Goal: Task Accomplishment & Management: Manage account settings

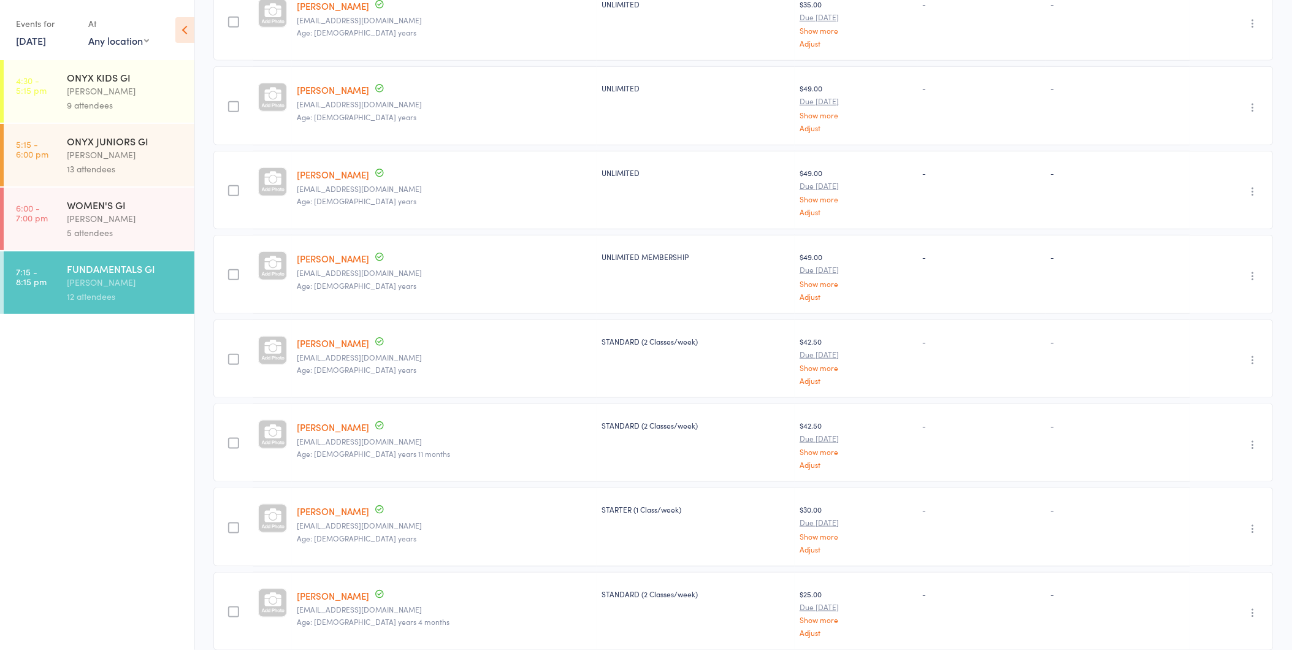
scroll to position [204, 0]
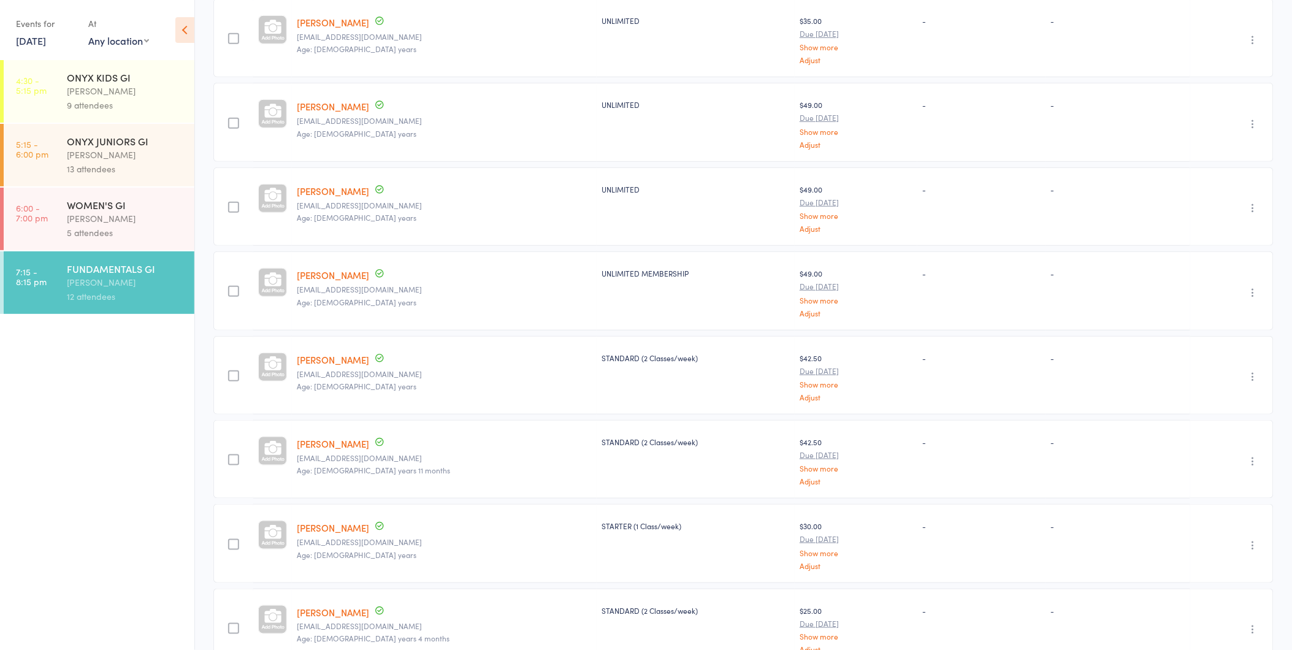
click at [104, 221] on div "[PERSON_NAME]" at bounding box center [125, 219] width 117 height 14
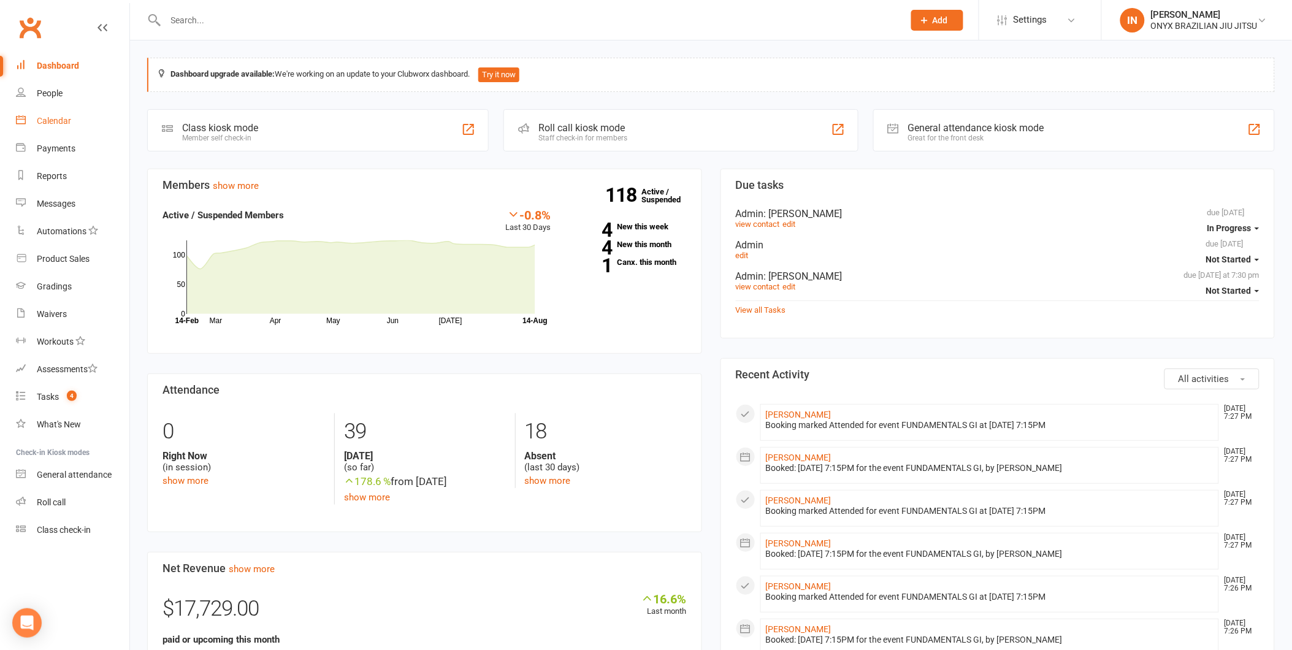
click at [52, 121] on div "Calendar" at bounding box center [54, 121] width 34 height 10
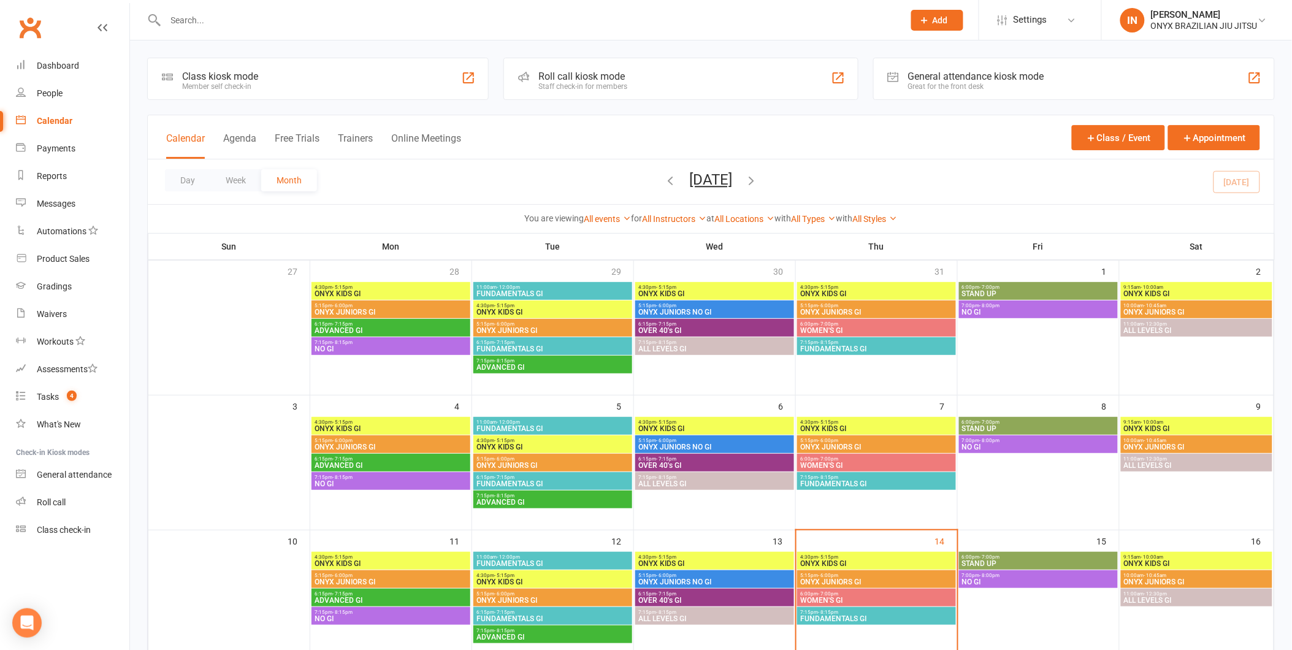
click at [561, 90] on div "Staff check-in for members" at bounding box center [582, 86] width 89 height 9
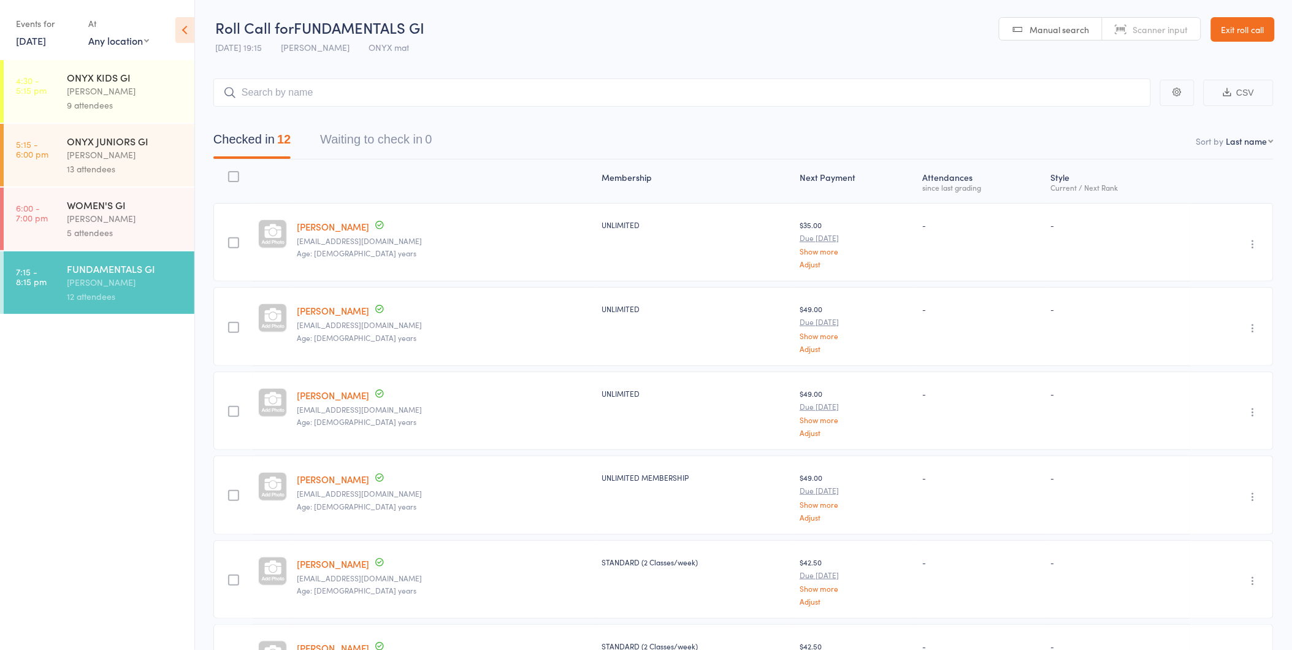
click at [1246, 23] on link "Exit roll call" at bounding box center [1243, 29] width 64 height 25
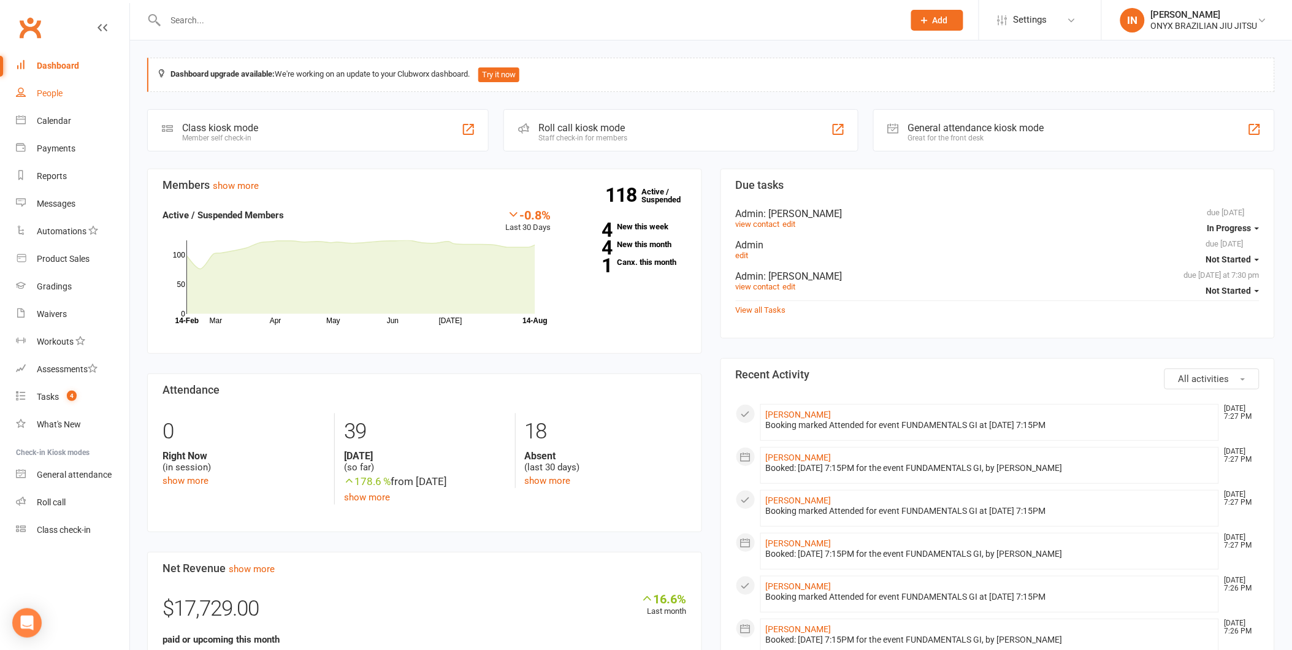
click at [56, 96] on div "People" at bounding box center [50, 93] width 26 height 10
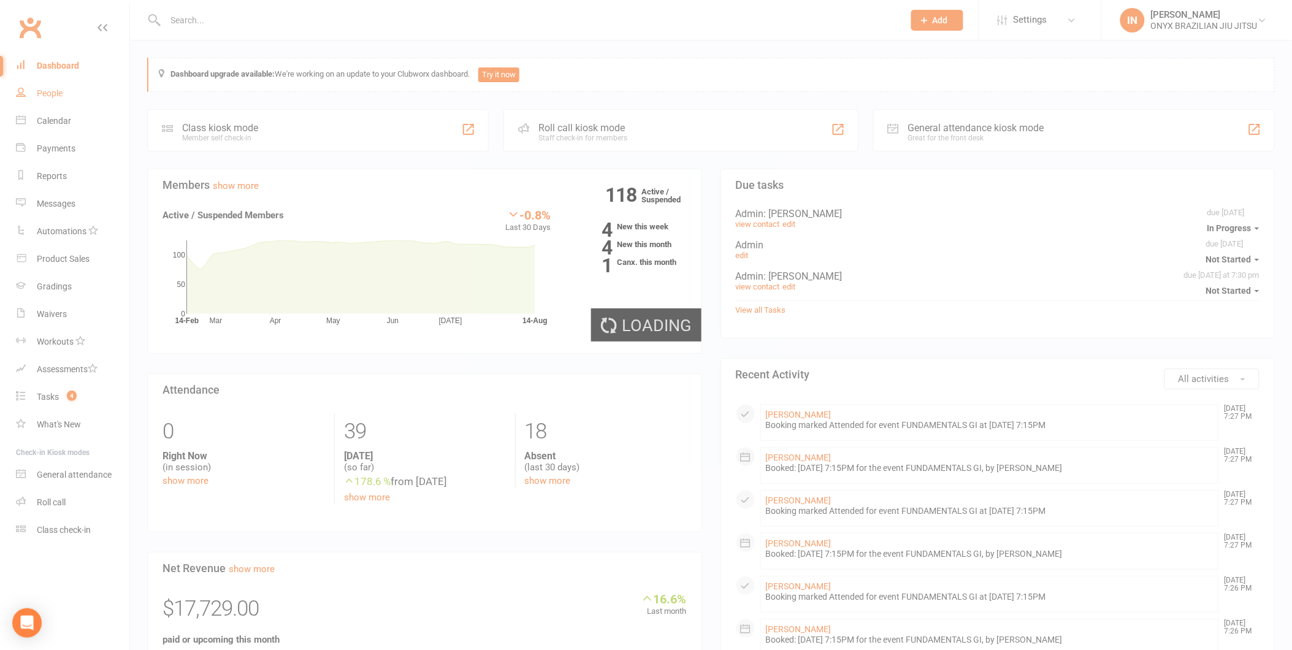
select select "100"
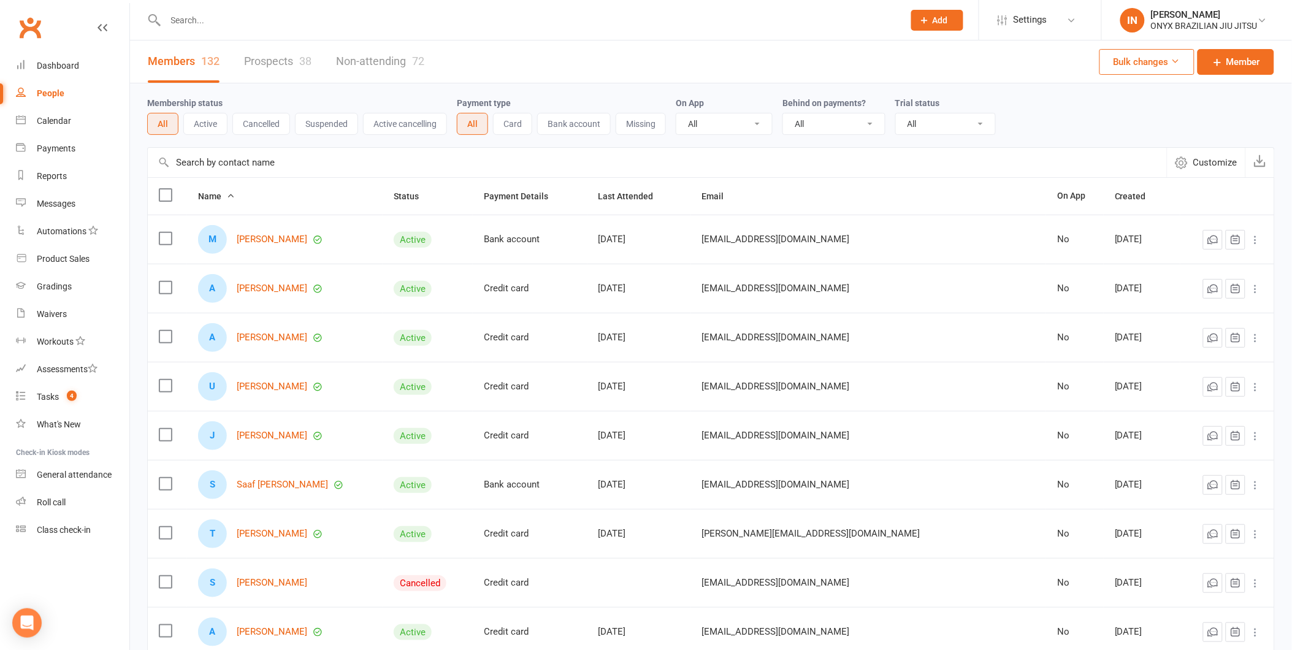
click at [182, 19] on input "text" at bounding box center [528, 20] width 733 height 17
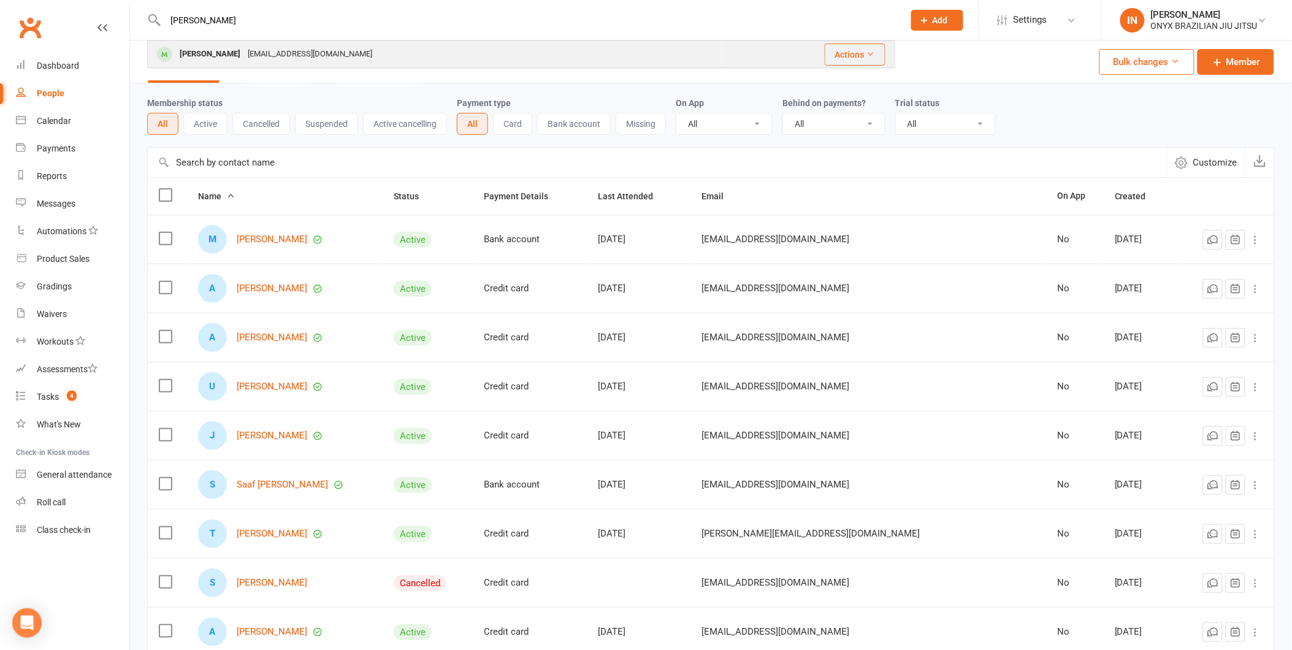
type input "BRITTANY"
click at [235, 57] on div "Brittany Radcliffe" at bounding box center [210, 54] width 68 height 18
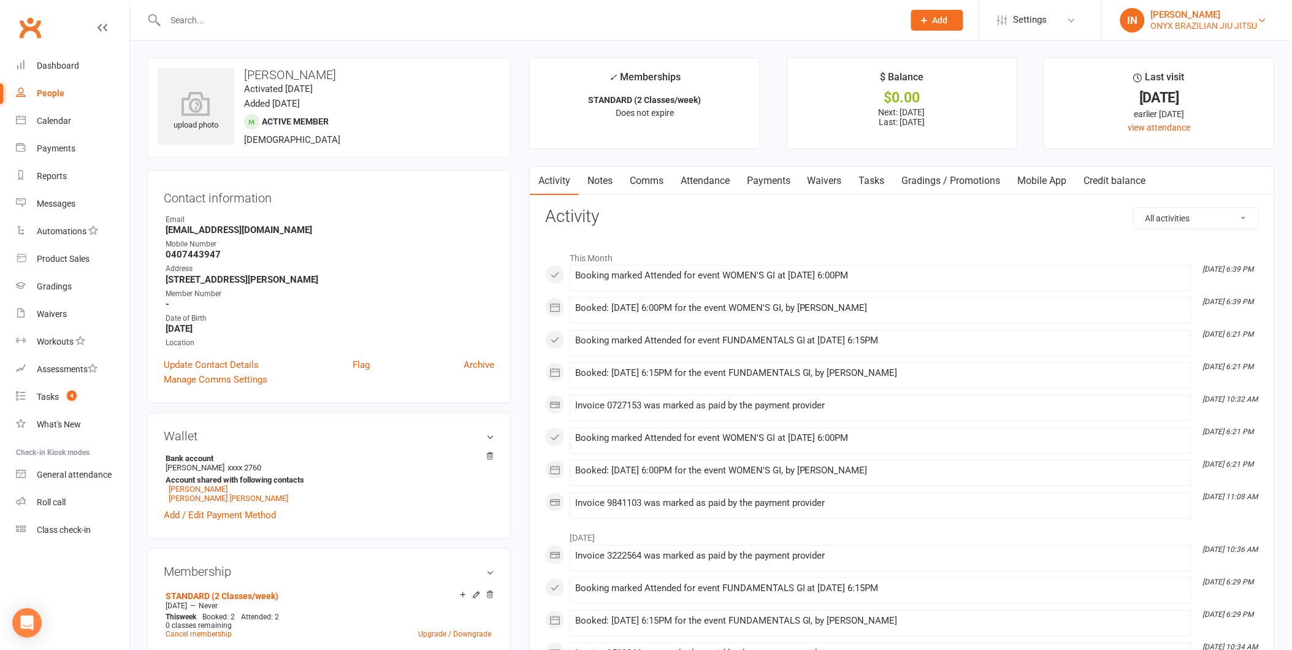
click at [1190, 20] on div "ONYX BRAZILIAN JIU JITSU" at bounding box center [1204, 25] width 107 height 11
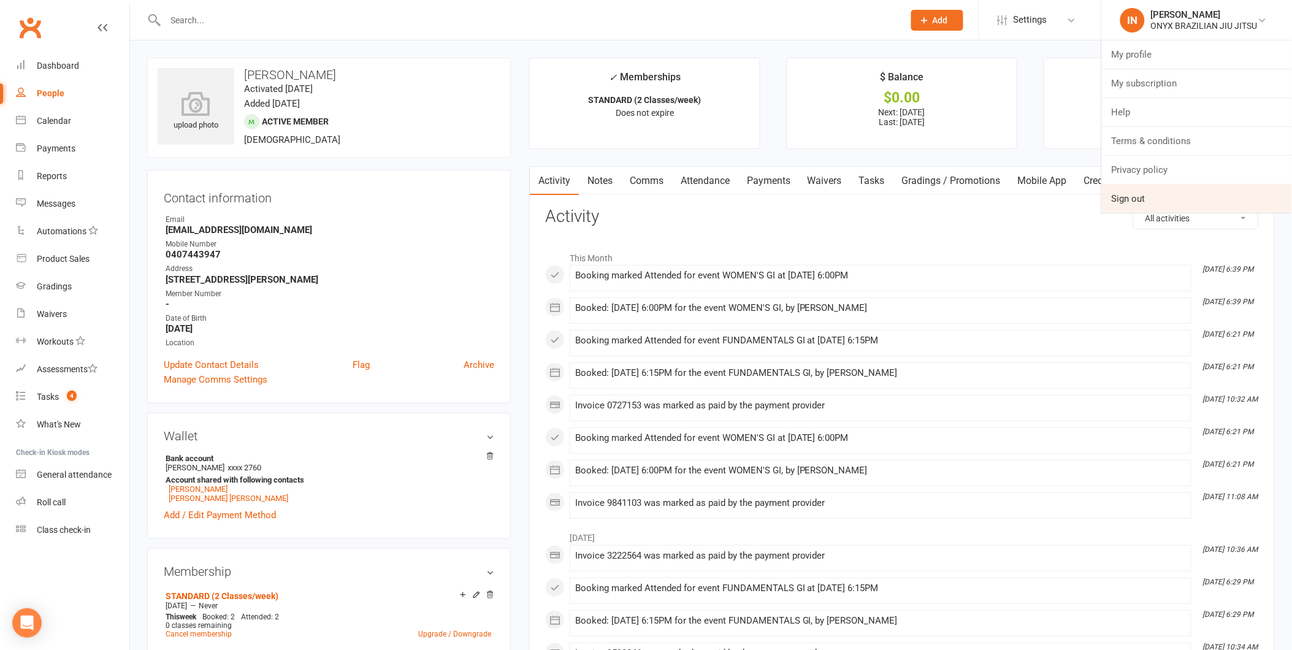
click at [1179, 191] on link "Sign out" at bounding box center [1197, 199] width 190 height 28
